Goal: Navigation & Orientation: Find specific page/section

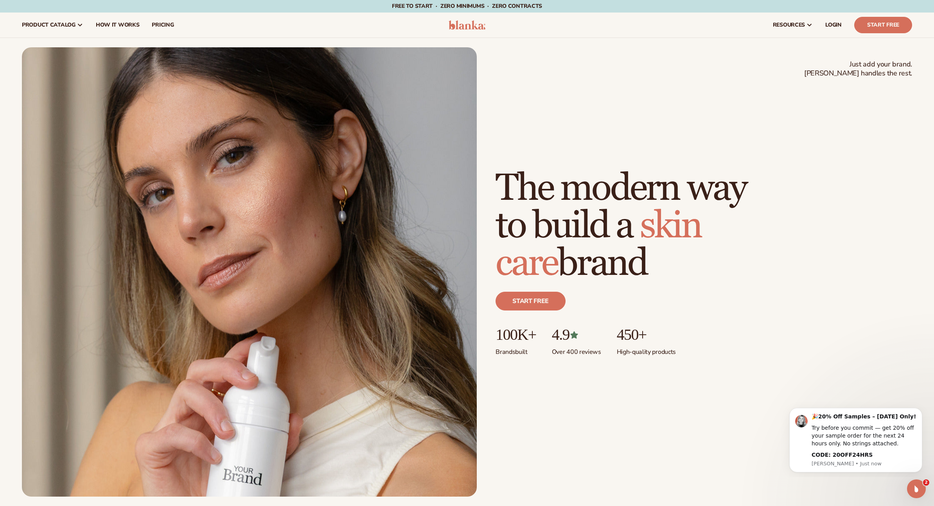
click at [916, 488] on icon "Open Intercom Messenger" at bounding box center [916, 489] width 13 height 13
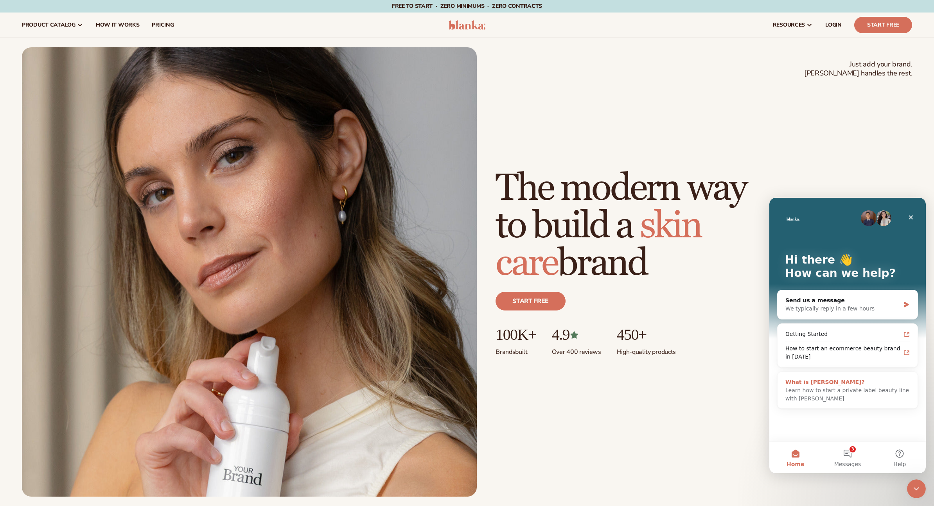
click at [835, 386] on div "What is [PERSON_NAME]?" at bounding box center [847, 382] width 124 height 8
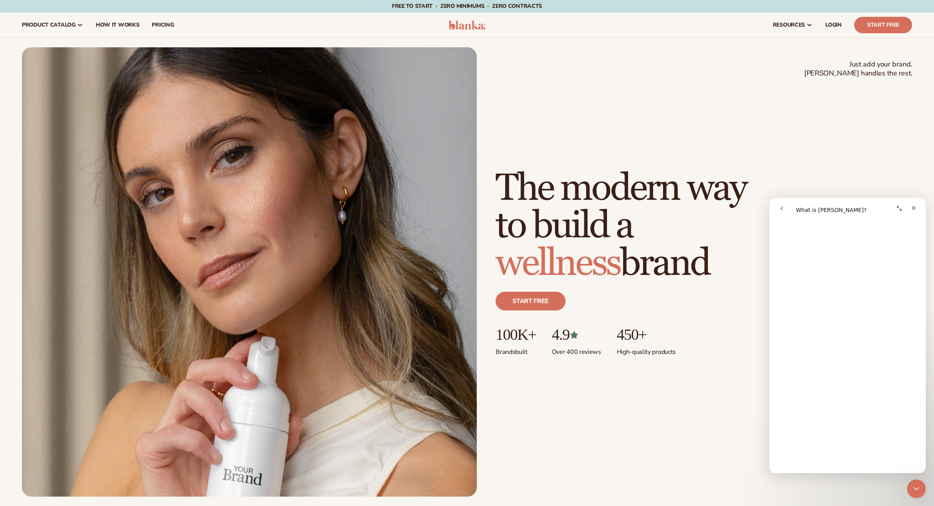
scroll to position [321, 0]
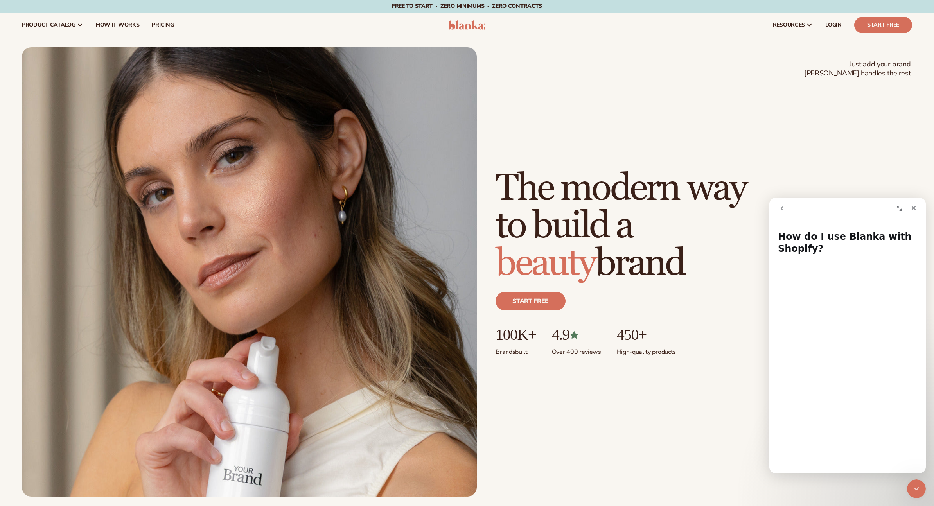
click at [783, 210] on icon "go back" at bounding box center [781, 208] width 6 height 6
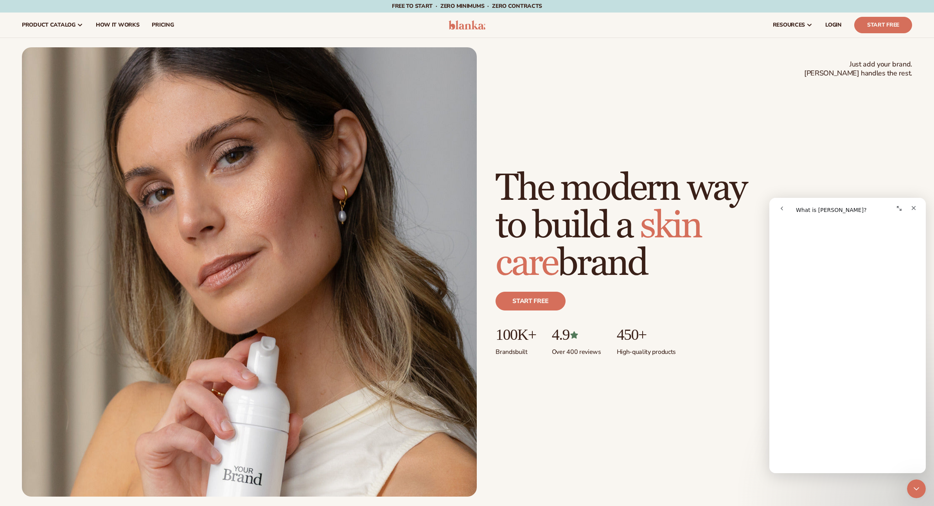
scroll to position [377, 0]
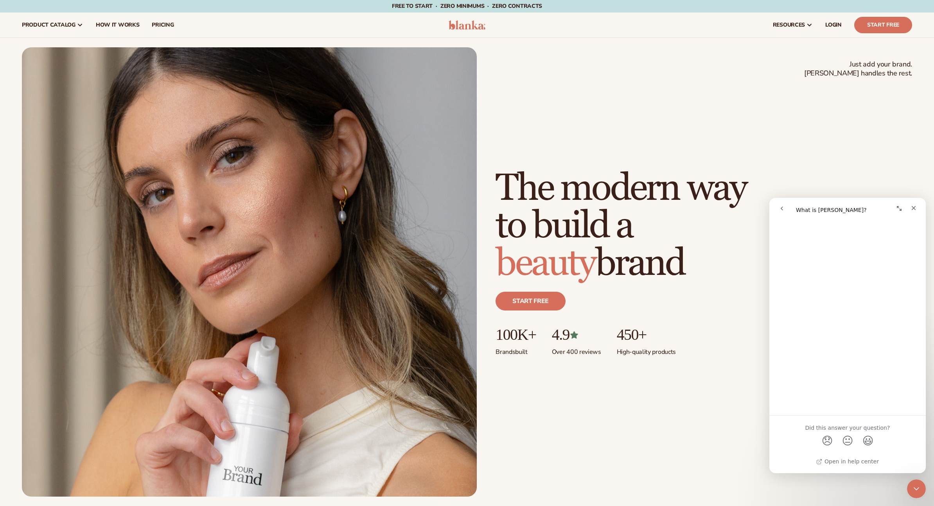
click at [783, 207] on icon "go back" at bounding box center [781, 208] width 6 height 6
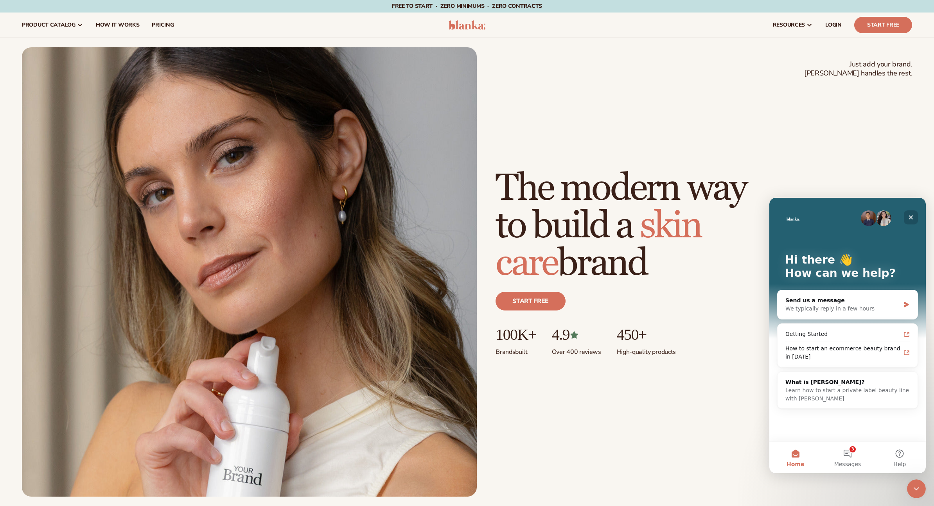
click at [911, 217] on icon "Close" at bounding box center [911, 217] width 4 height 4
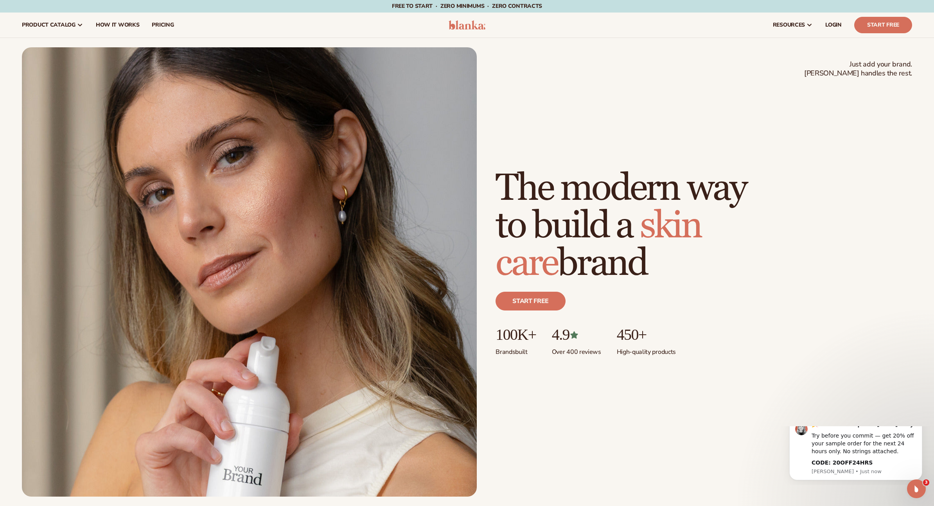
scroll to position [0, 0]
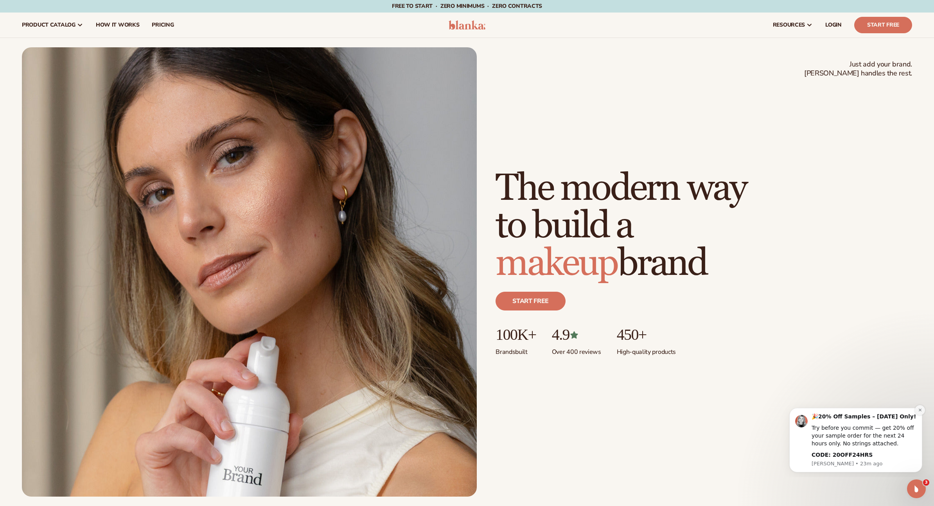
click at [920, 409] on icon "Dismiss notification" at bounding box center [920, 410] width 4 height 4
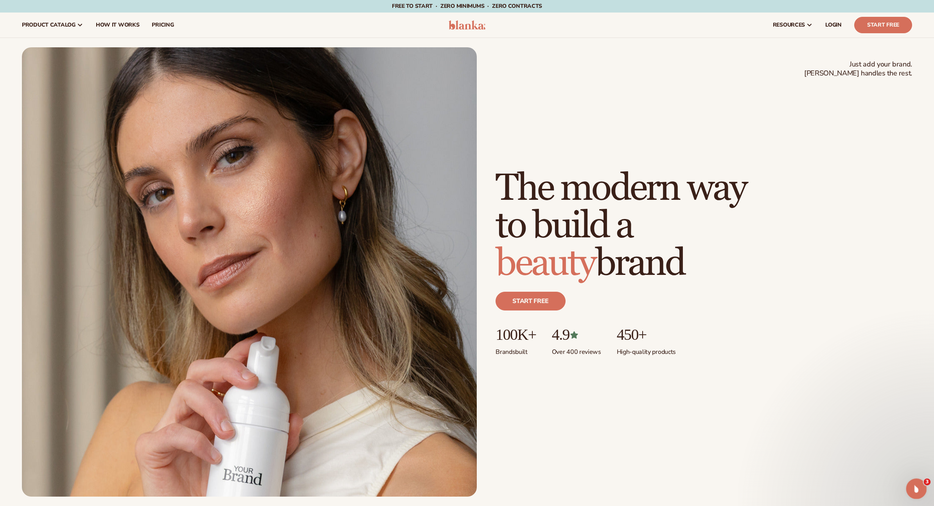
click at [915, 488] on icon "Open Intercom Messenger" at bounding box center [914, 487] width 5 height 6
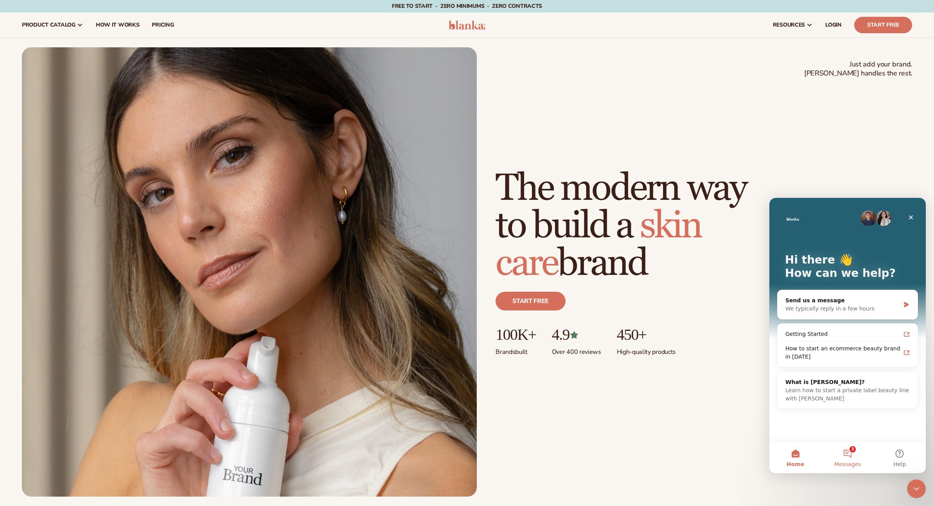
click at [837, 450] on button "3 Messages" at bounding box center [847, 457] width 52 height 31
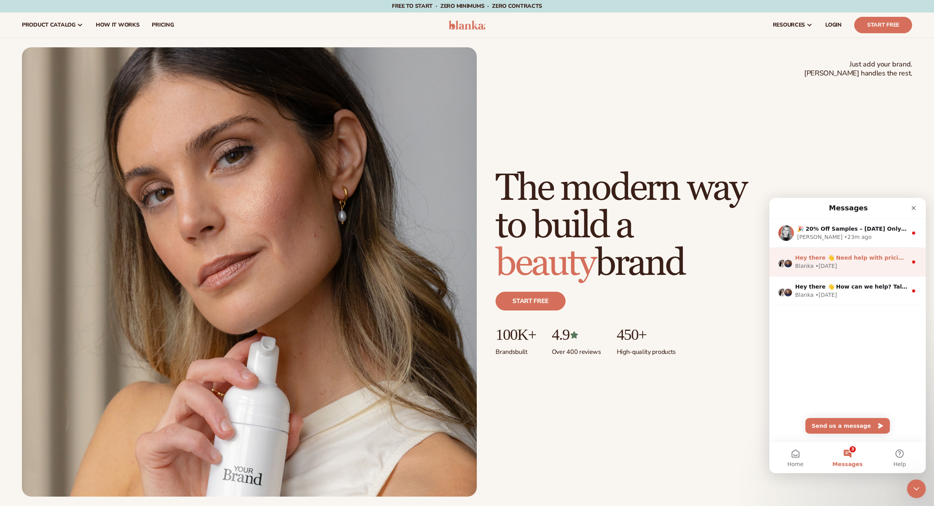
click at [865, 261] on div "Hey there 👋 Need help with pricing? Talk to our team or search for helpful arti…" at bounding box center [851, 258] width 112 height 8
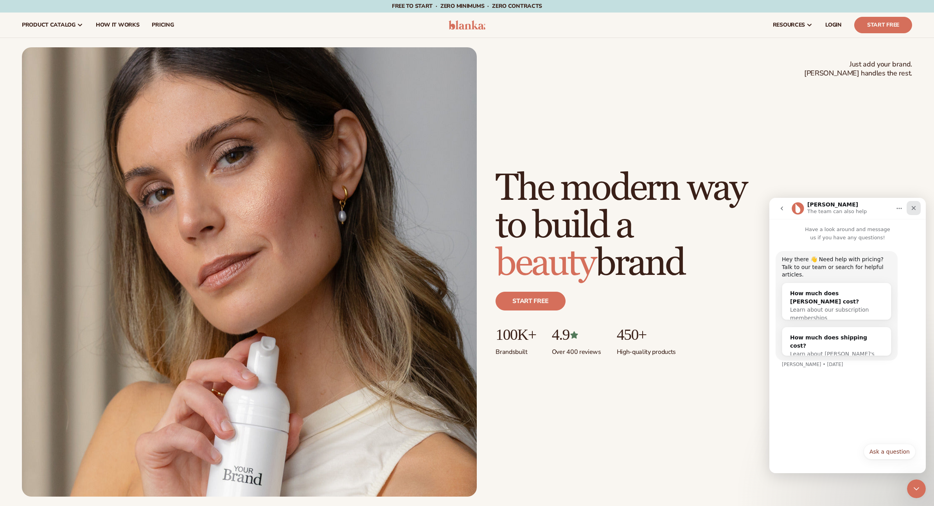
click at [914, 212] on div "Close" at bounding box center [913, 208] width 14 height 14
